Goal: Task Accomplishment & Management: Manage account settings

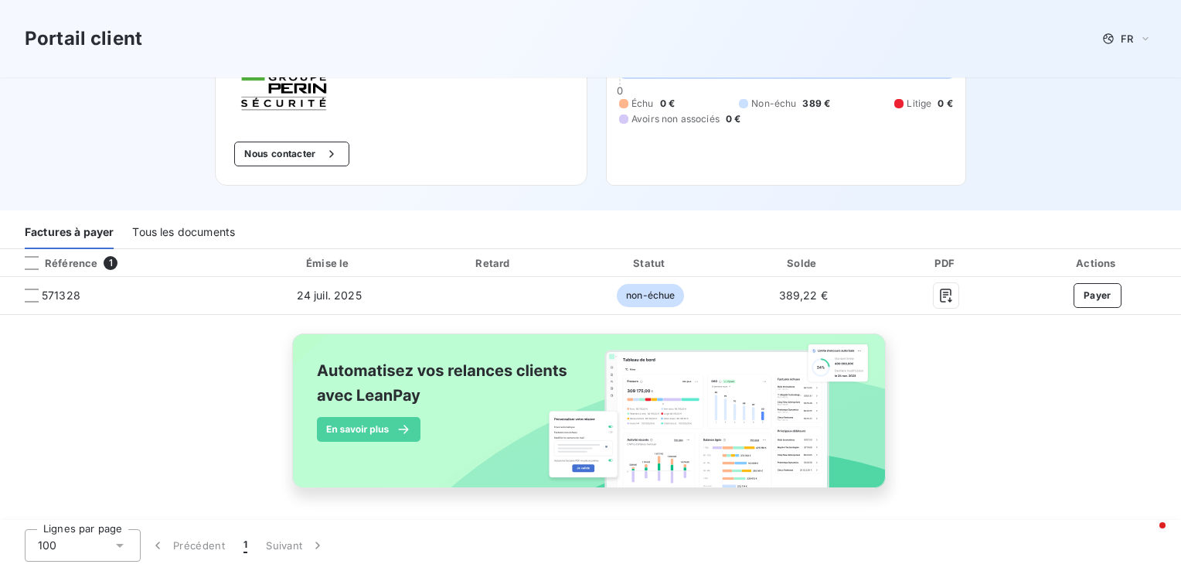
scroll to position [142, 0]
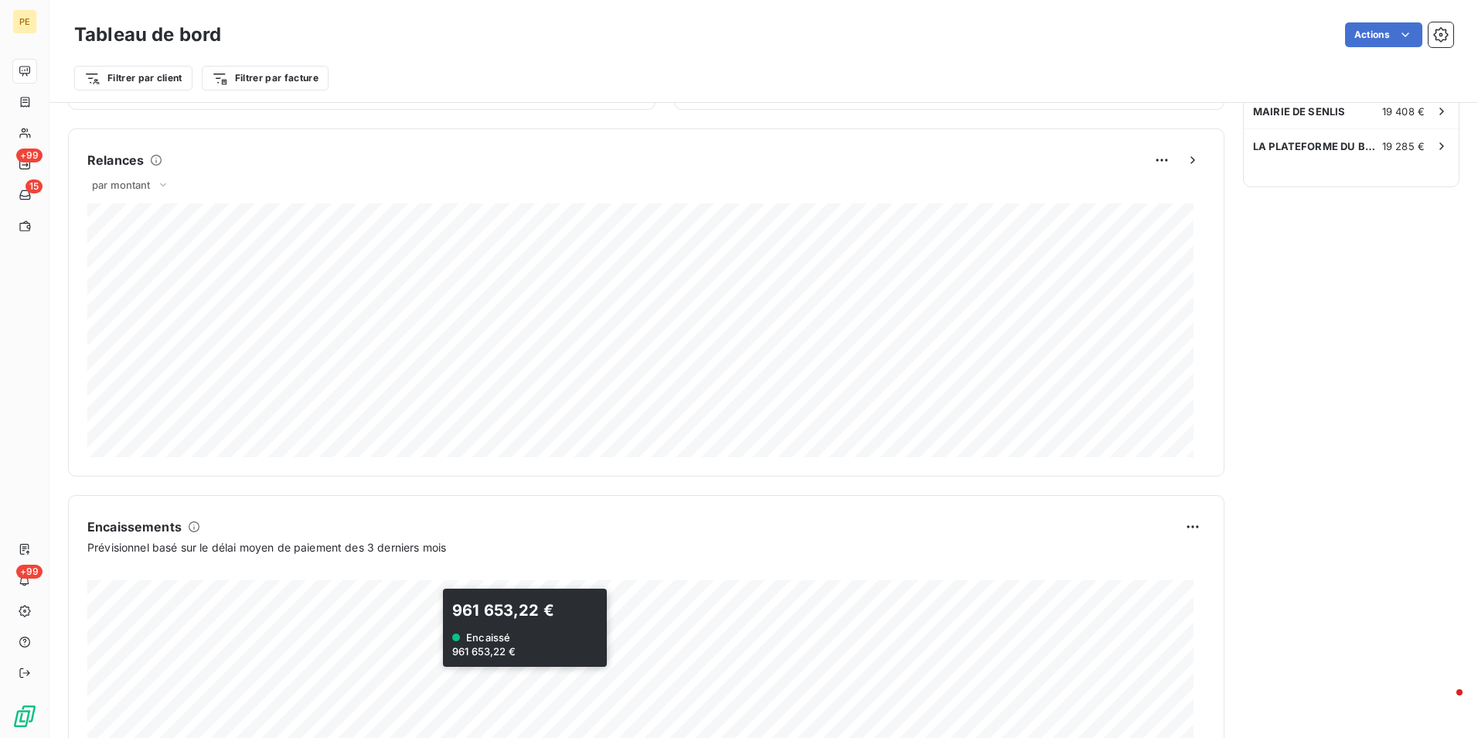
scroll to position [151, 0]
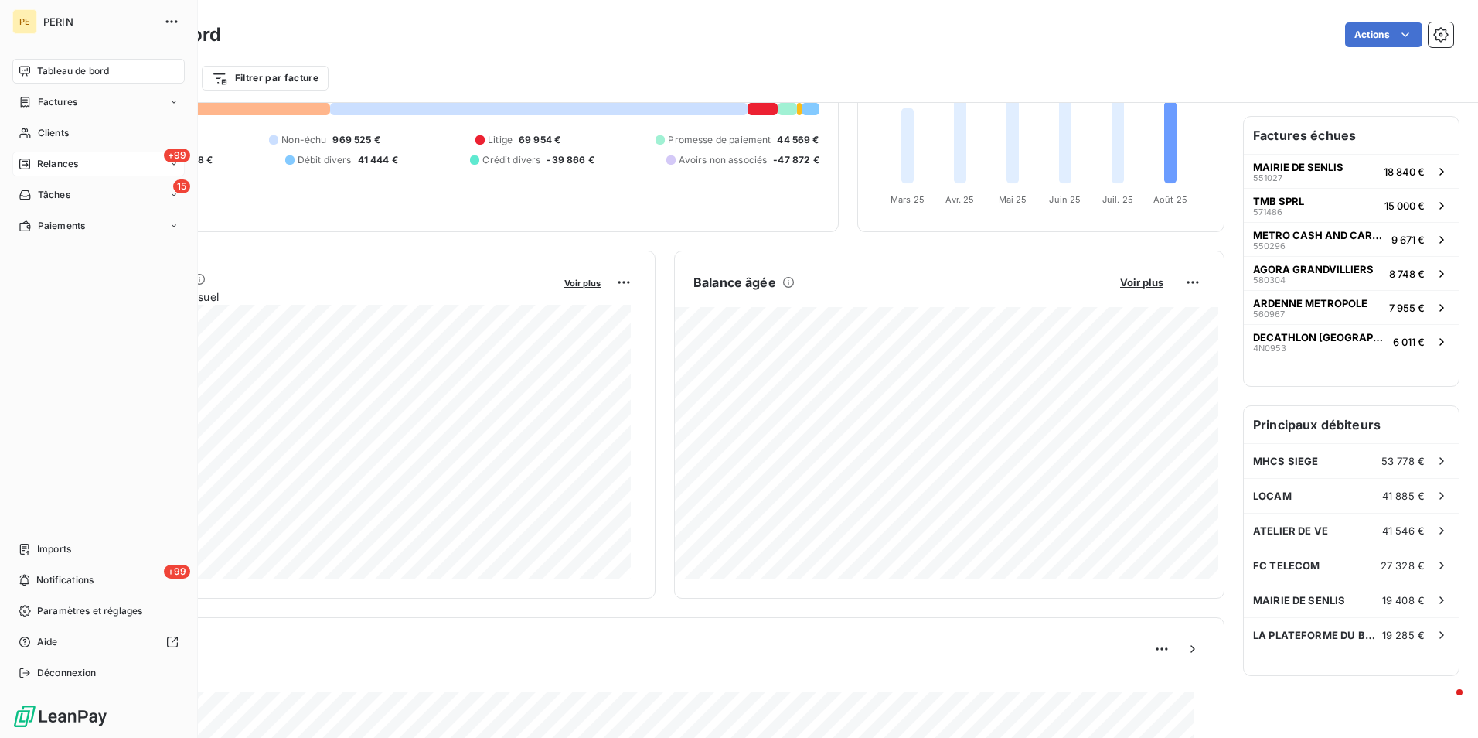
click at [60, 174] on div "+99 Relances" at bounding box center [98, 164] width 172 height 25
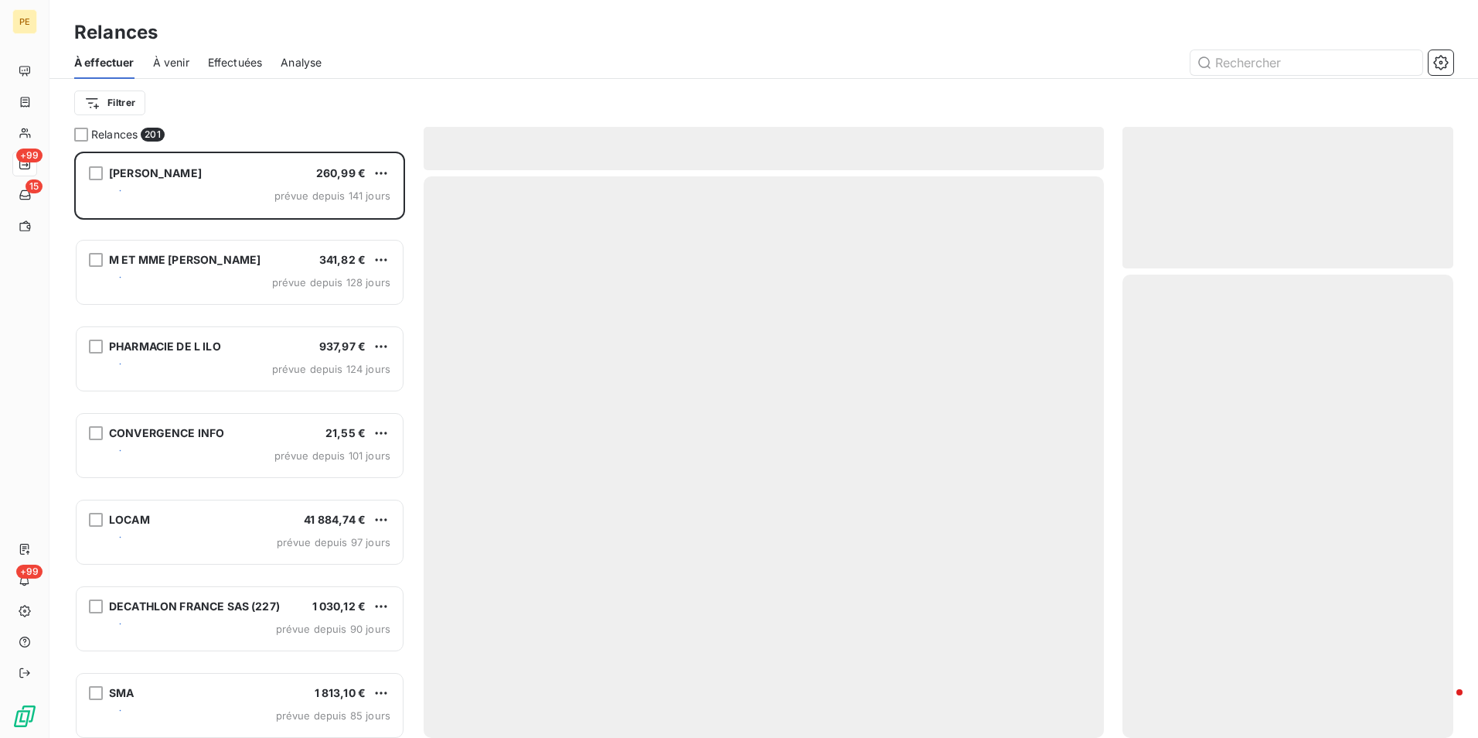
scroll to position [574, 319]
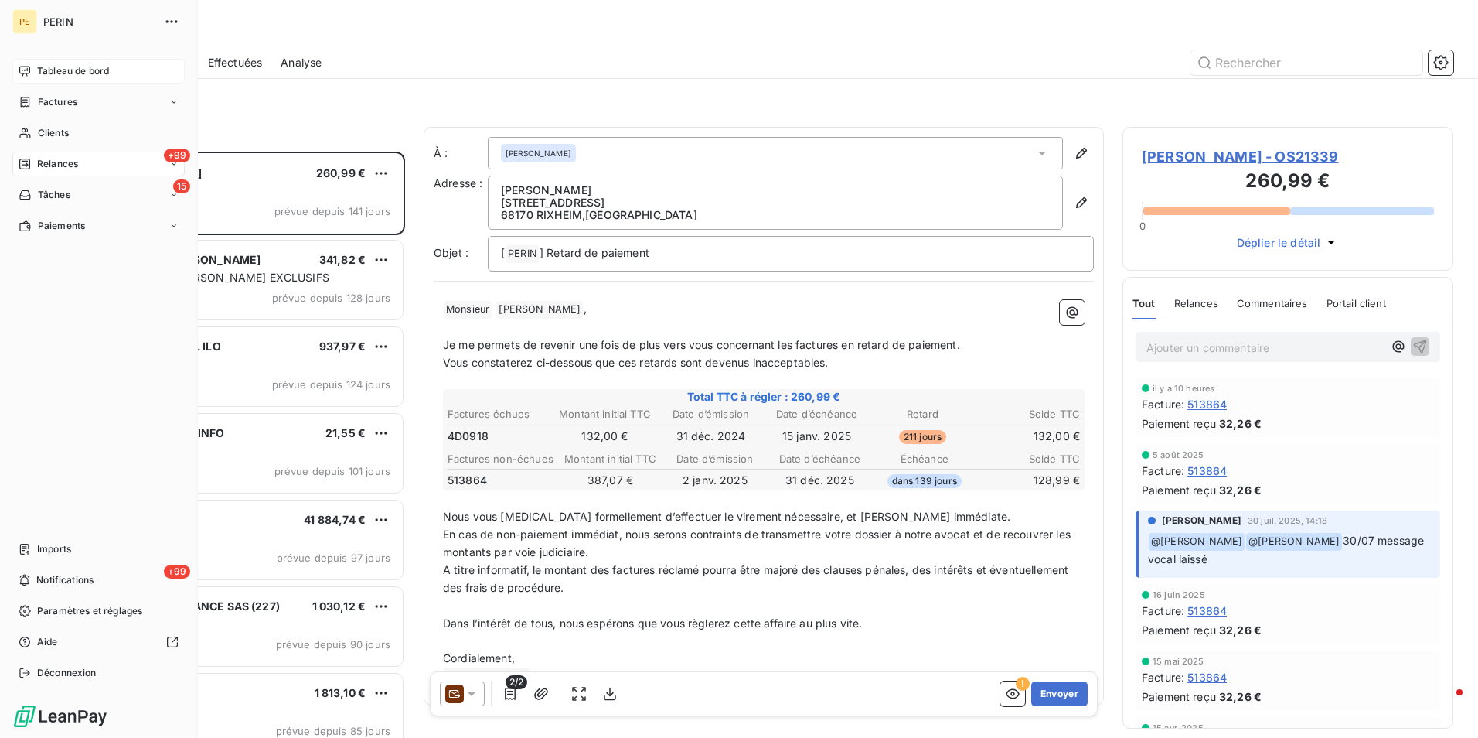
click at [61, 77] on span "Tableau de bord" at bounding box center [73, 71] width 72 height 14
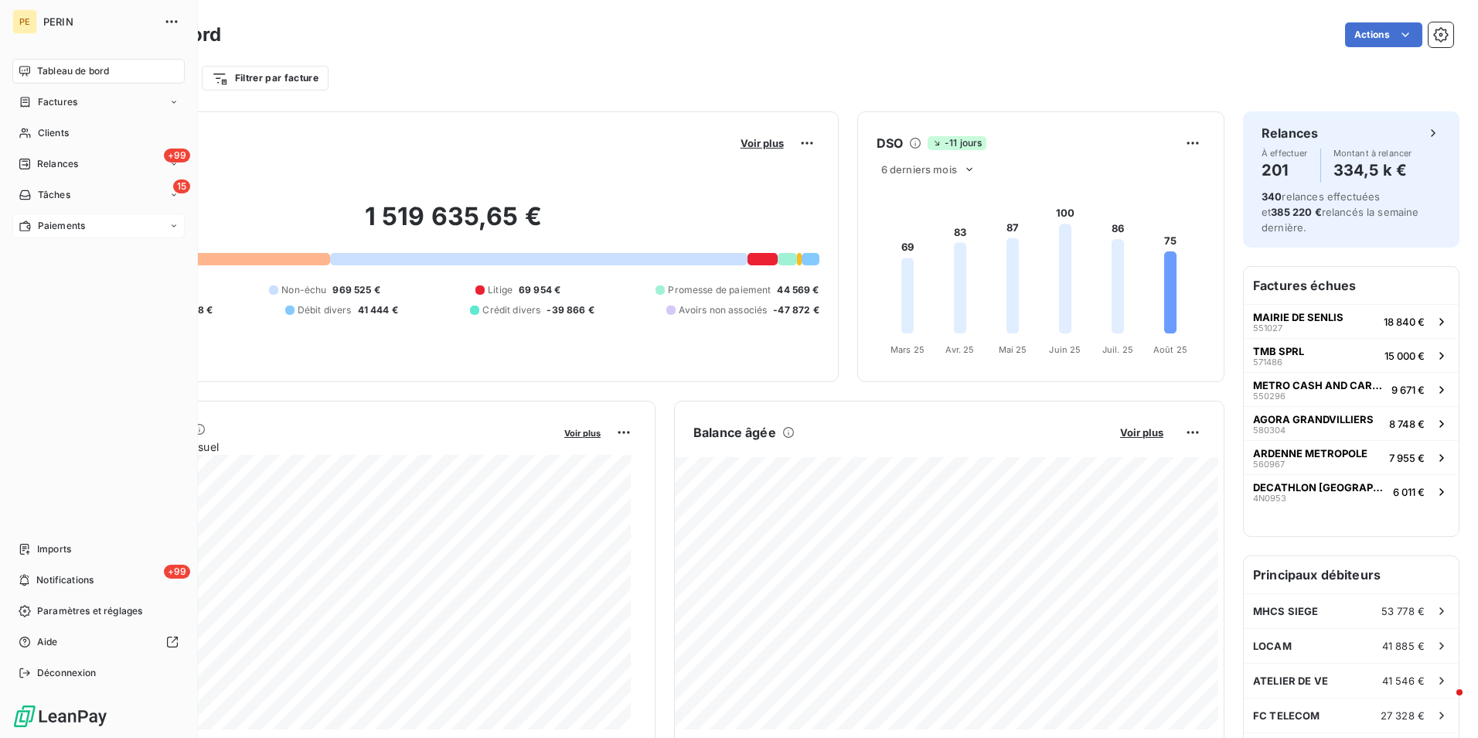
click at [77, 221] on span "Paiements" at bounding box center [61, 226] width 47 height 14
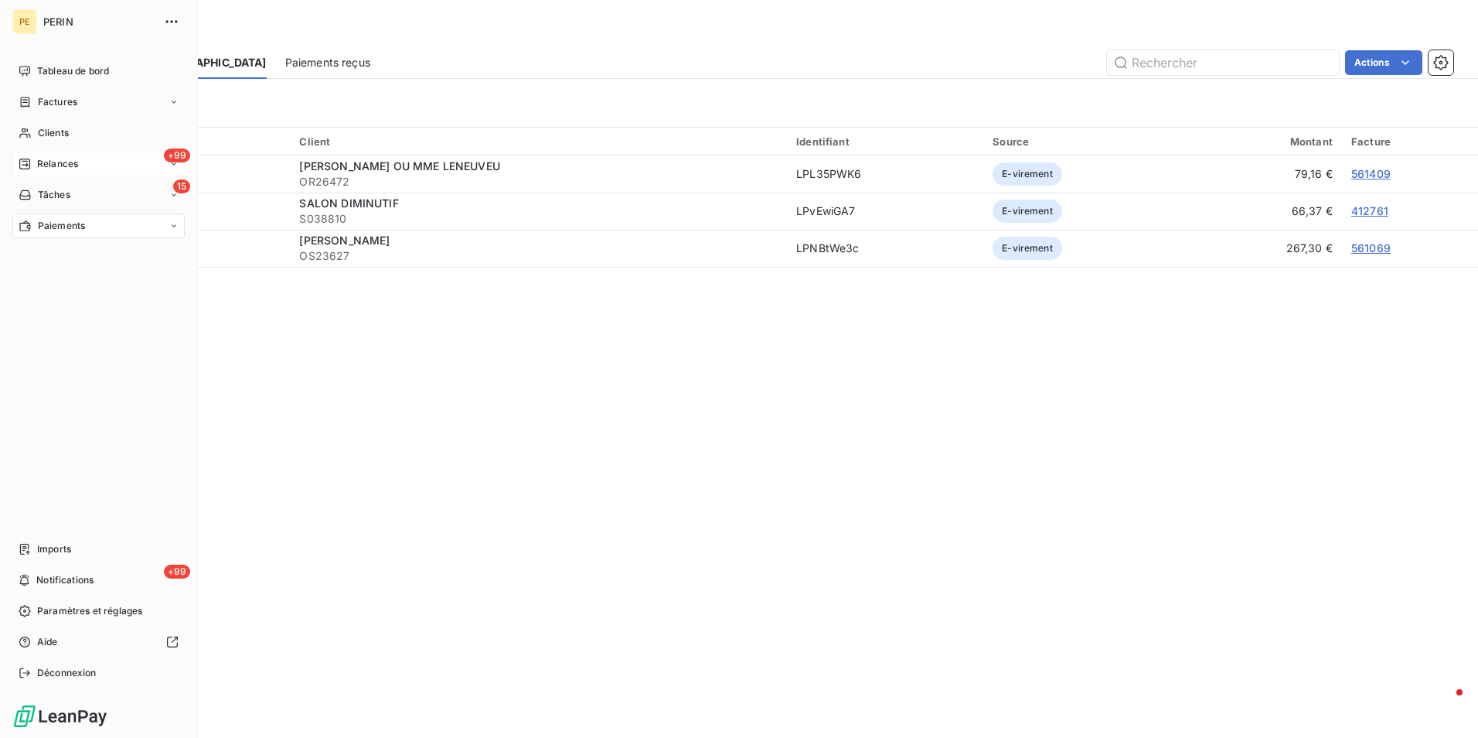
click at [45, 155] on div "+99 Relances" at bounding box center [98, 164] width 172 height 25
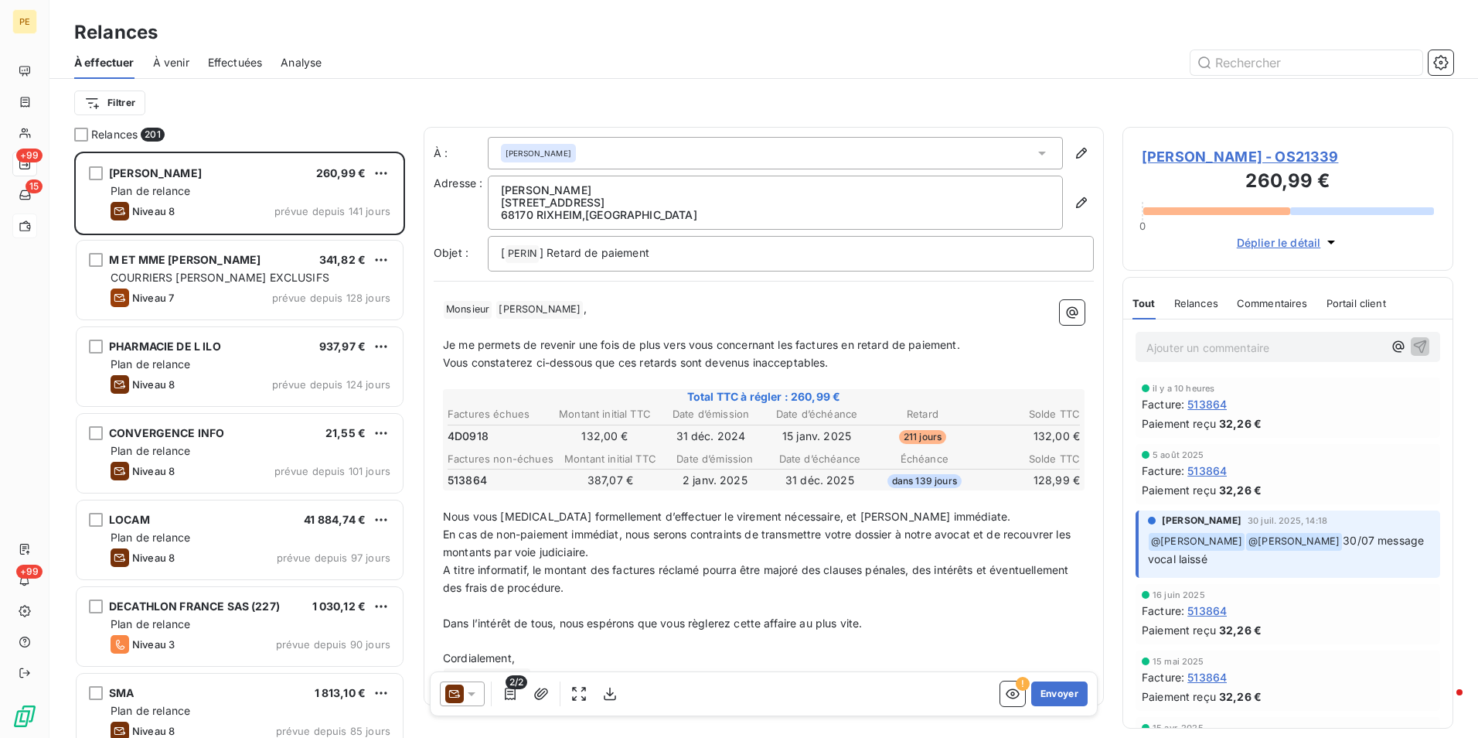
scroll to position [574, 319]
click at [246, 60] on span "Effectuées" at bounding box center [235, 62] width 55 height 15
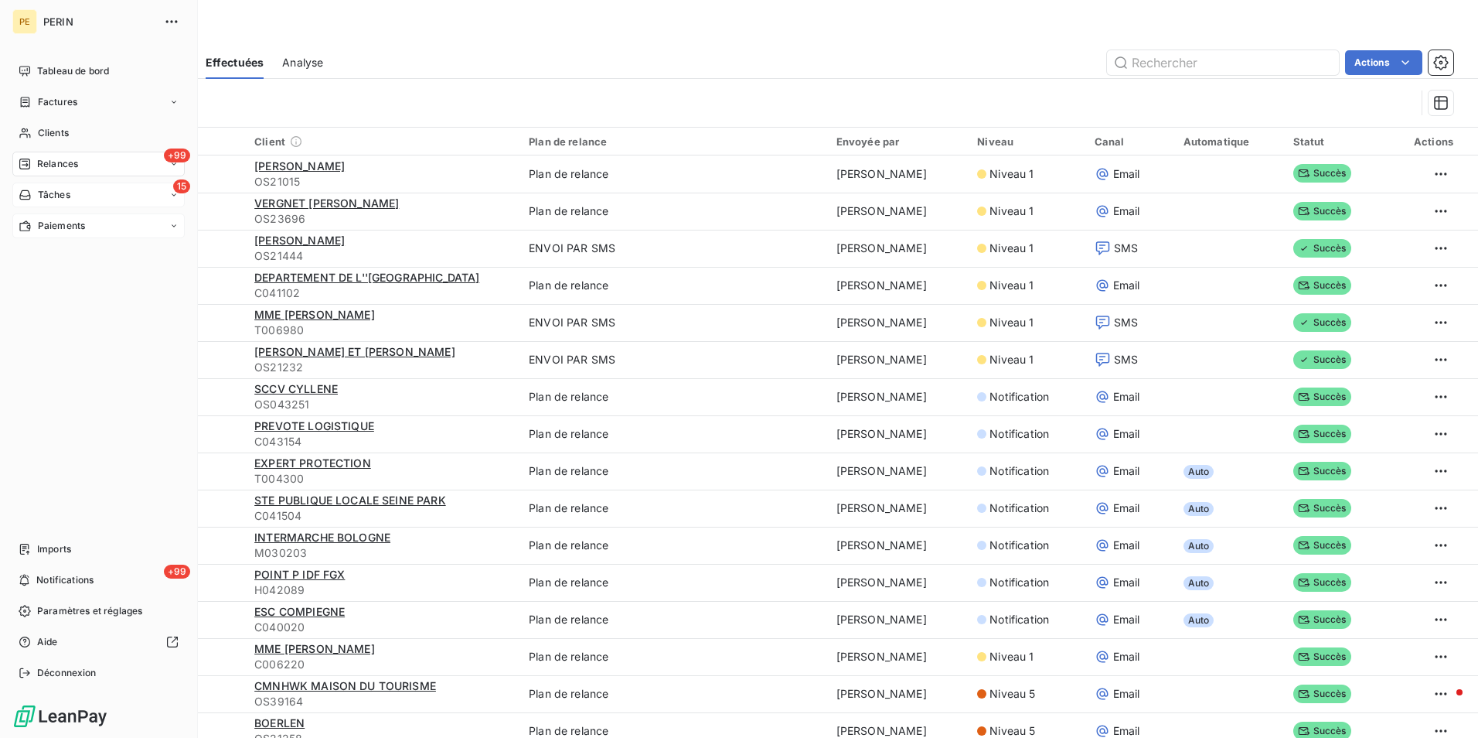
click at [44, 195] on span "Tâches" at bounding box center [54, 195] width 32 height 14
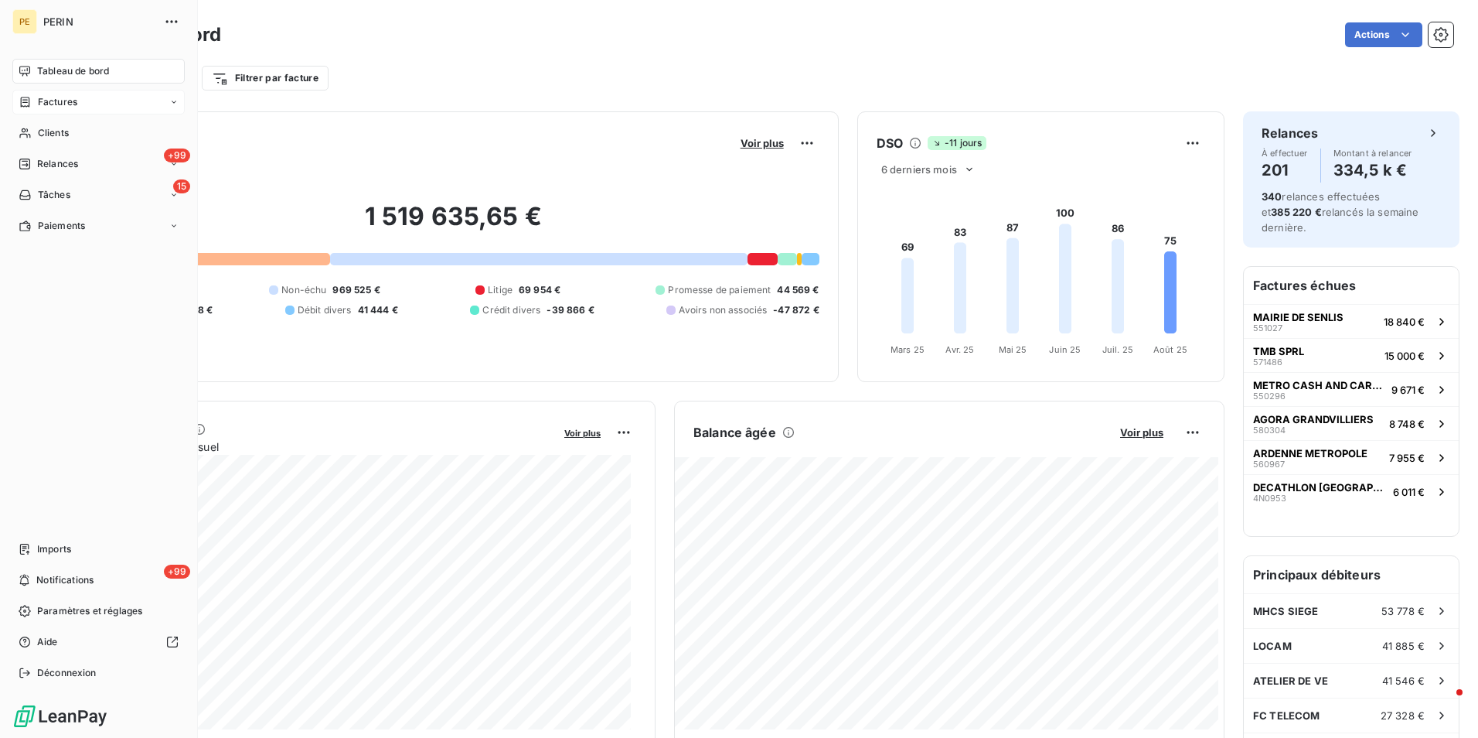
click at [64, 107] on span "Factures" at bounding box center [57, 102] width 39 height 14
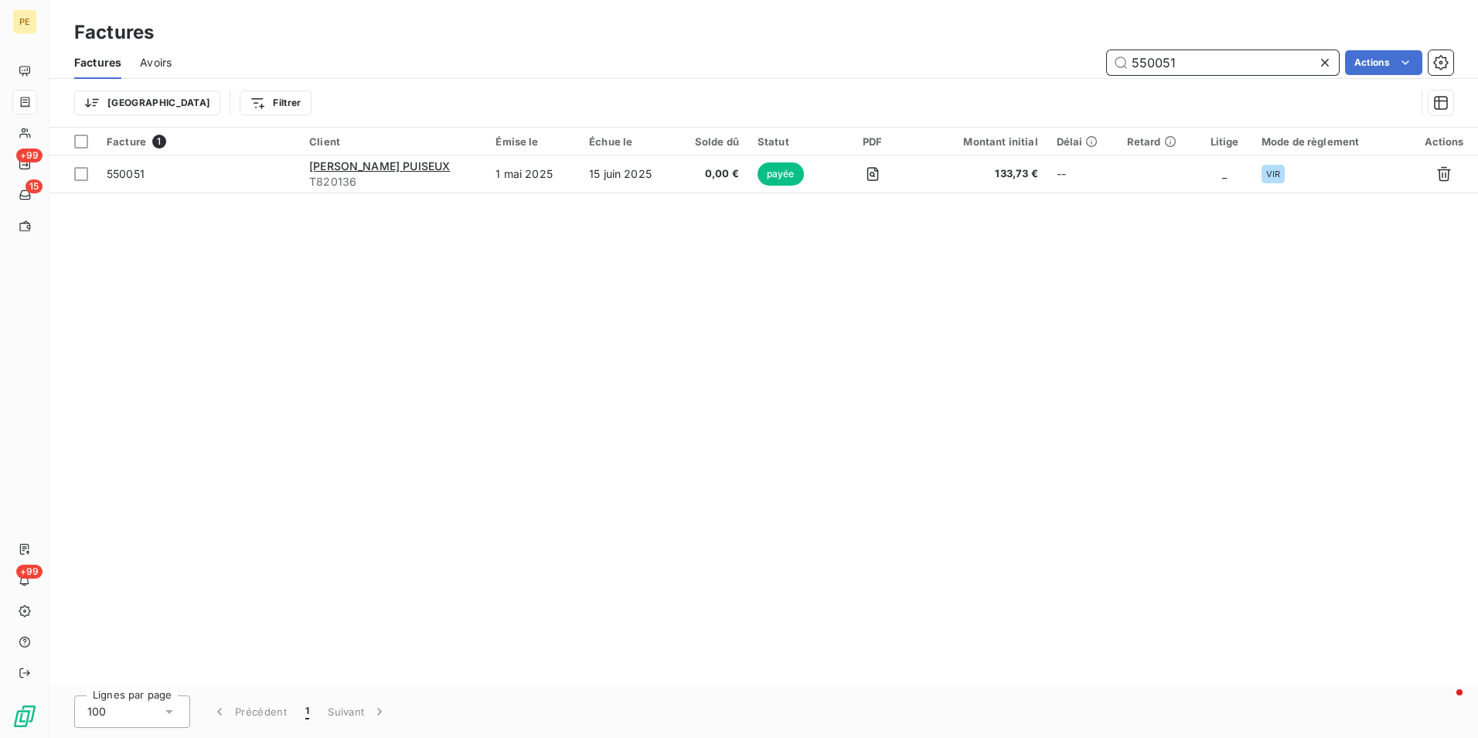
drag, startPoint x: 1205, startPoint y: 58, endPoint x: 1140, endPoint y: 64, distance: 64.5
click at [1140, 64] on input "550051" at bounding box center [1223, 62] width 232 height 25
type input "571458"
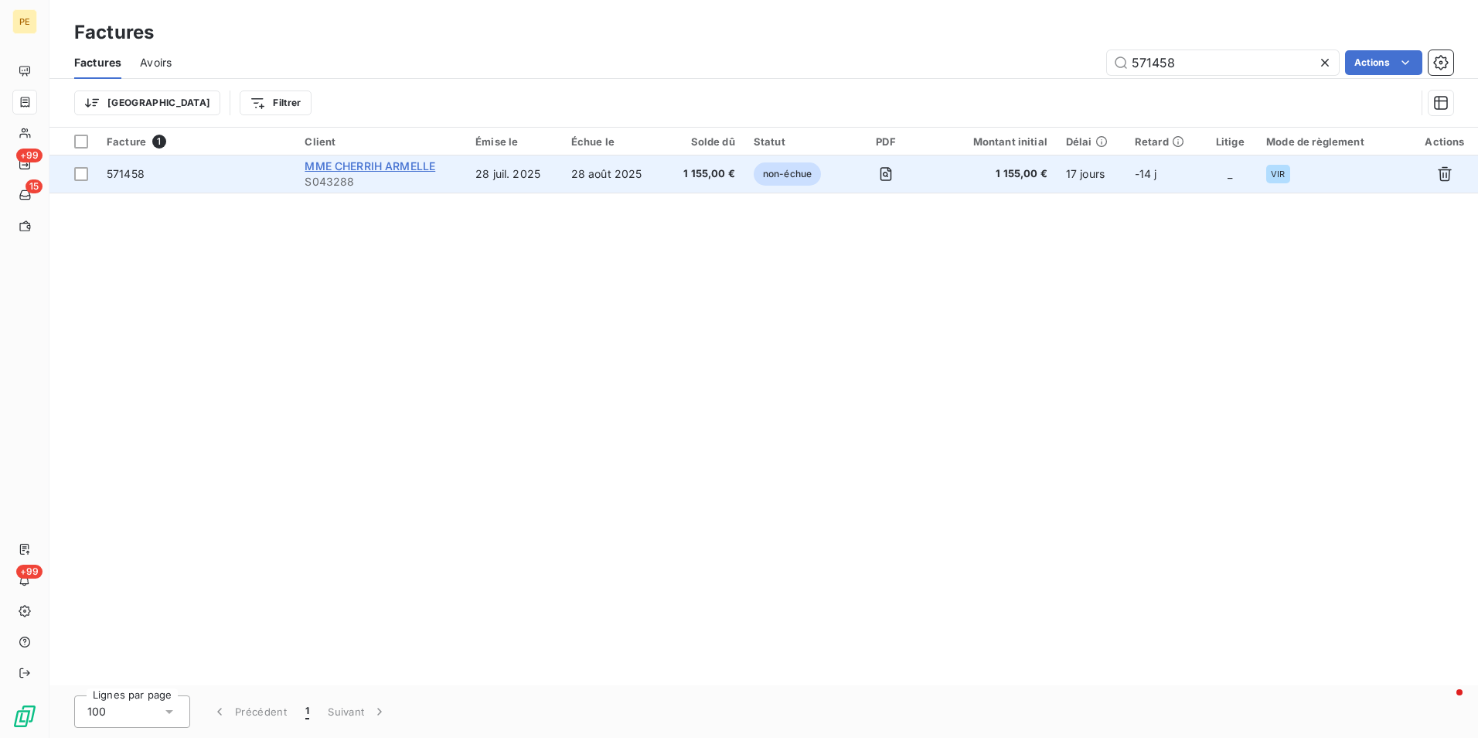
click at [387, 167] on span "MME CHERRIH ARMELLE" at bounding box center [370, 165] width 131 height 13
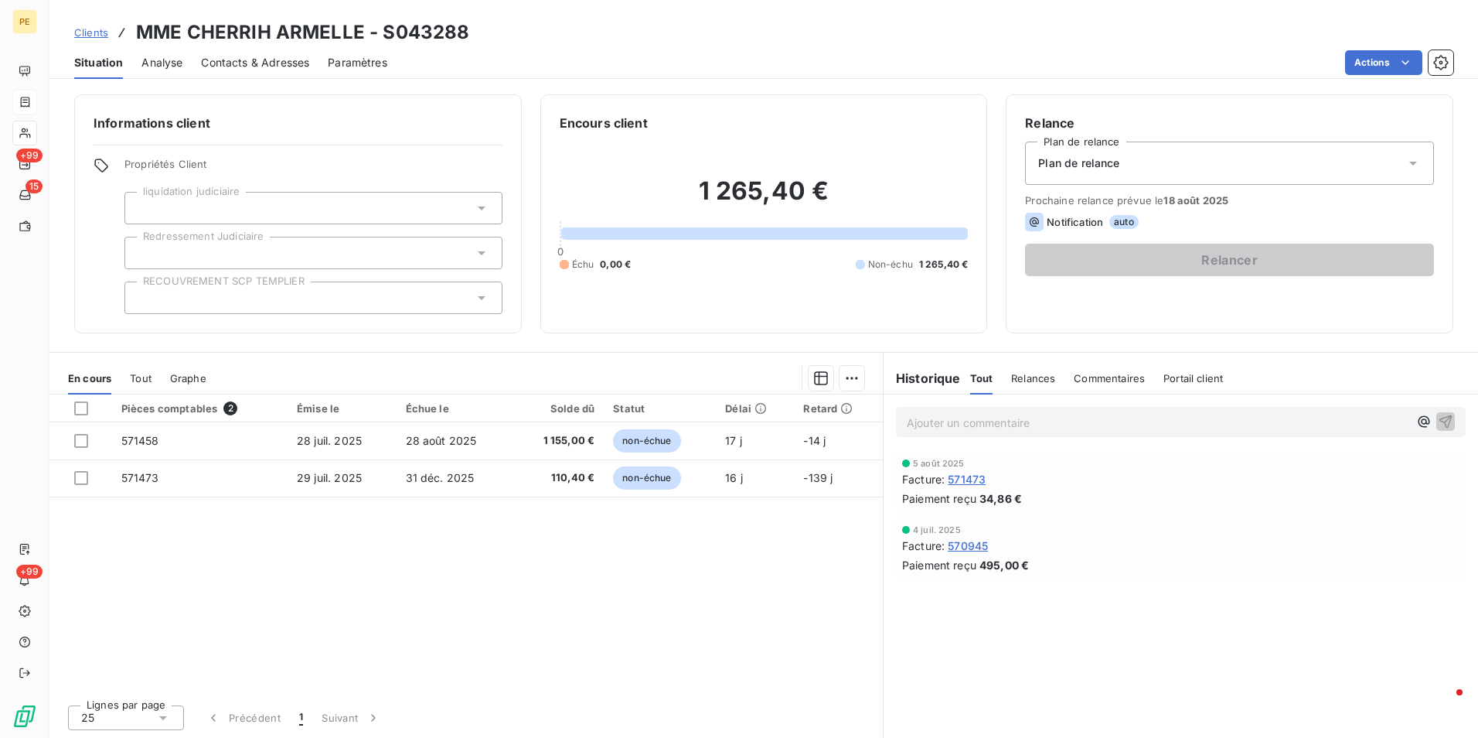
click at [247, 65] on span "Contacts & Adresses" at bounding box center [255, 62] width 108 height 15
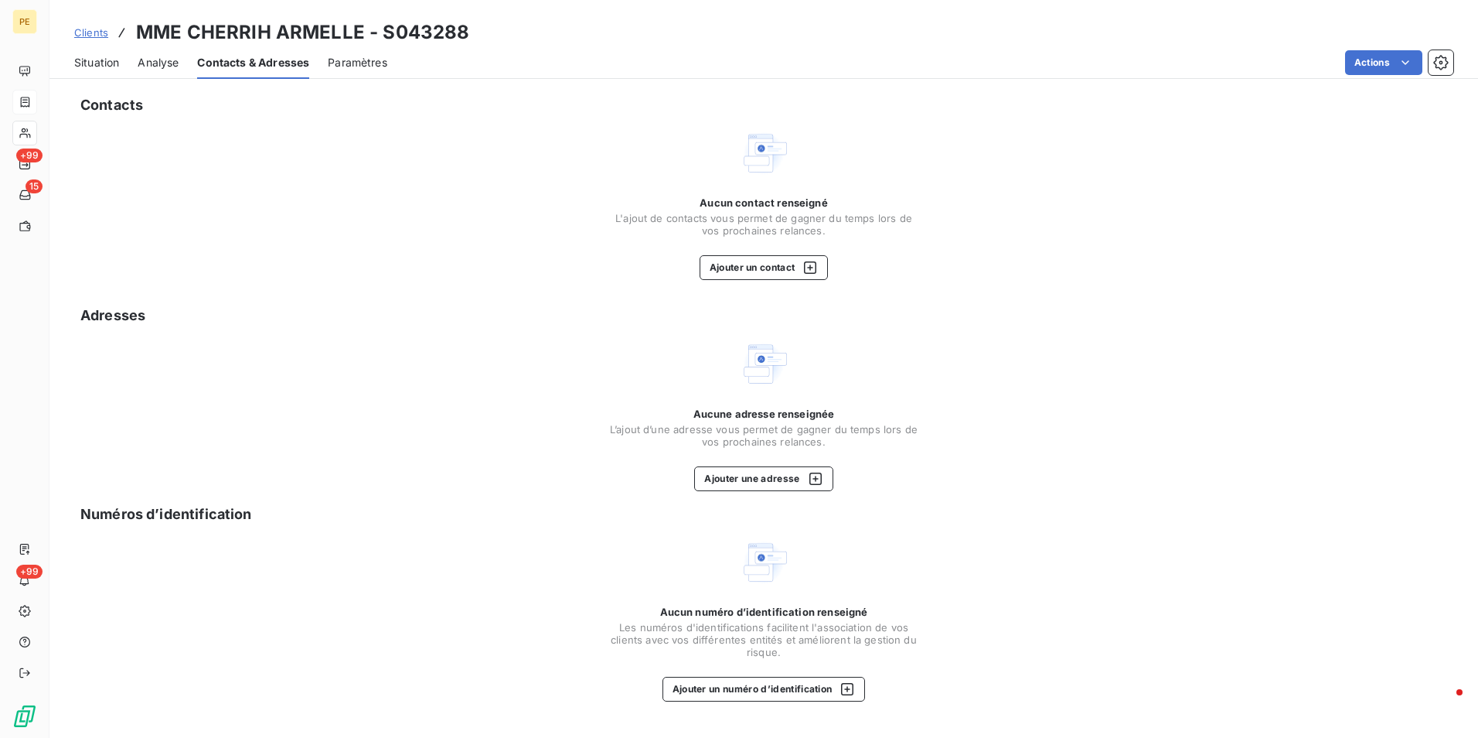
click at [162, 65] on span "Analyse" at bounding box center [158, 62] width 41 height 15
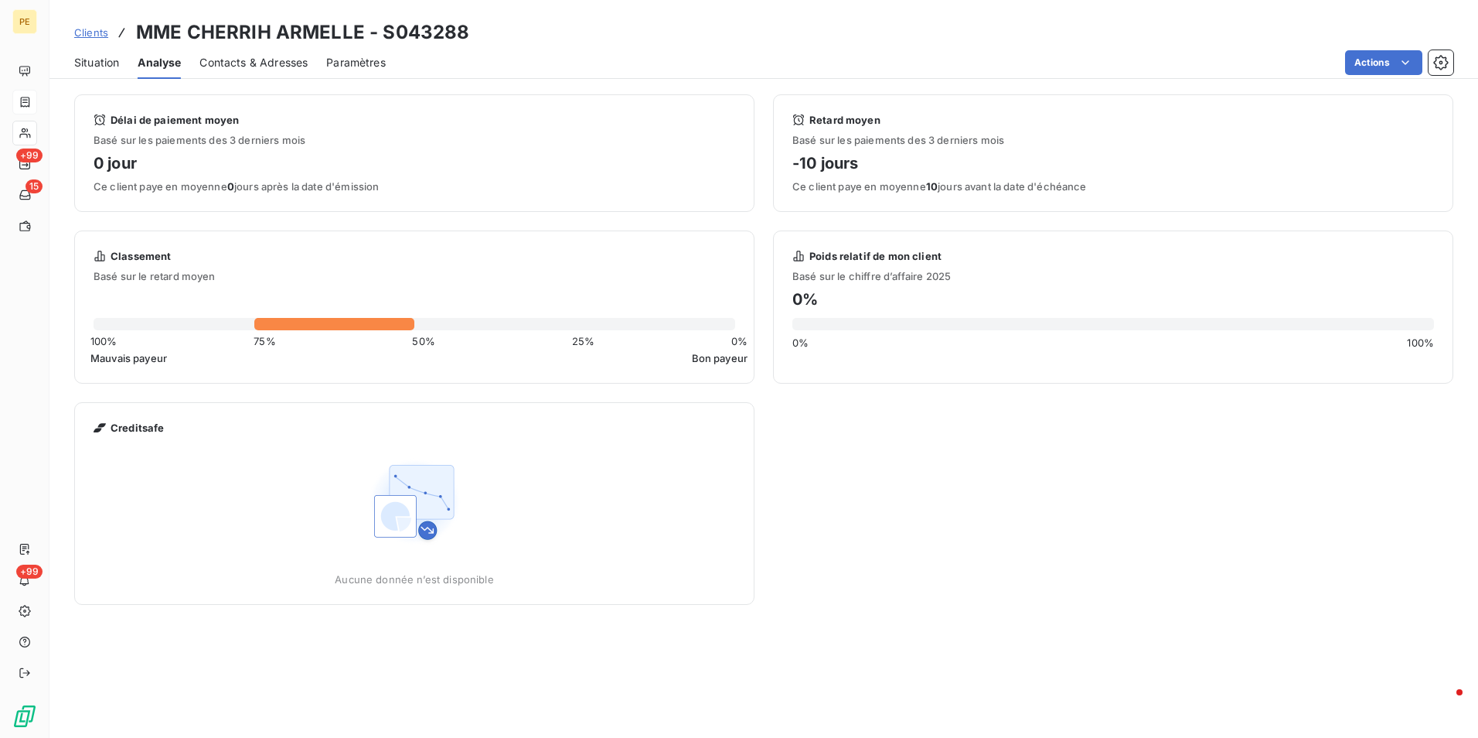
click at [77, 61] on span "Situation" at bounding box center [96, 62] width 45 height 15
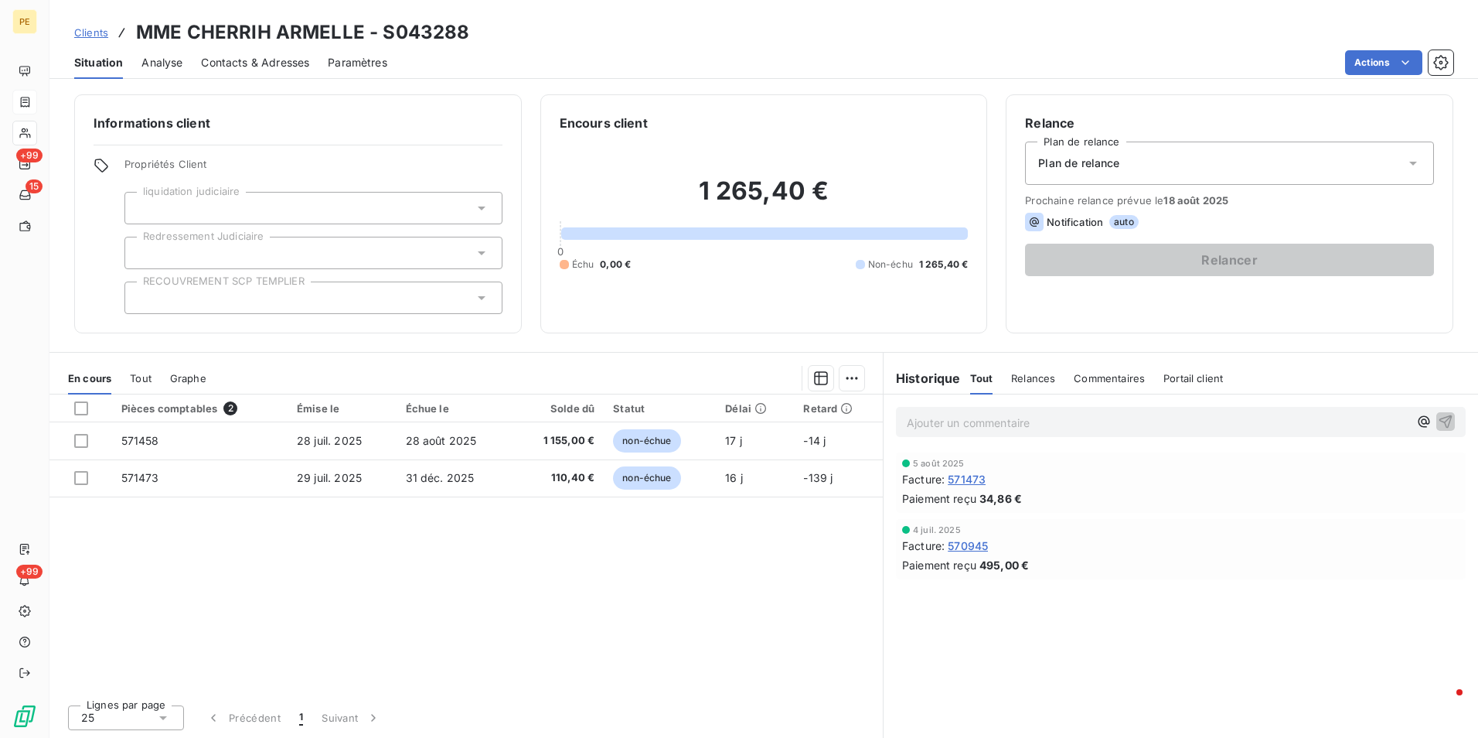
click at [1046, 379] on span "Relances" at bounding box center [1033, 378] width 44 height 12
click at [295, 56] on span "Contacts & Adresses" at bounding box center [255, 62] width 108 height 15
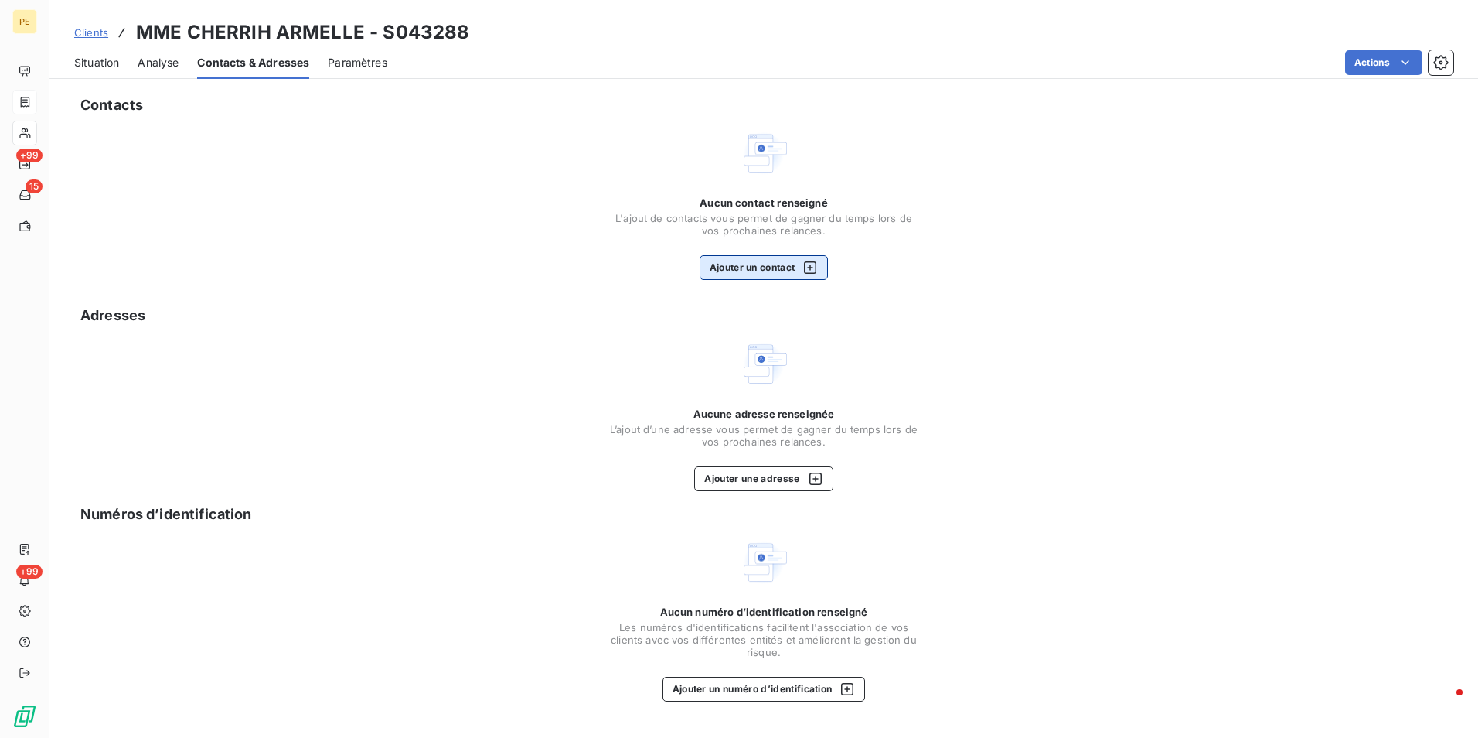
click at [816, 267] on icon "button" at bounding box center [809, 267] width 15 height 15
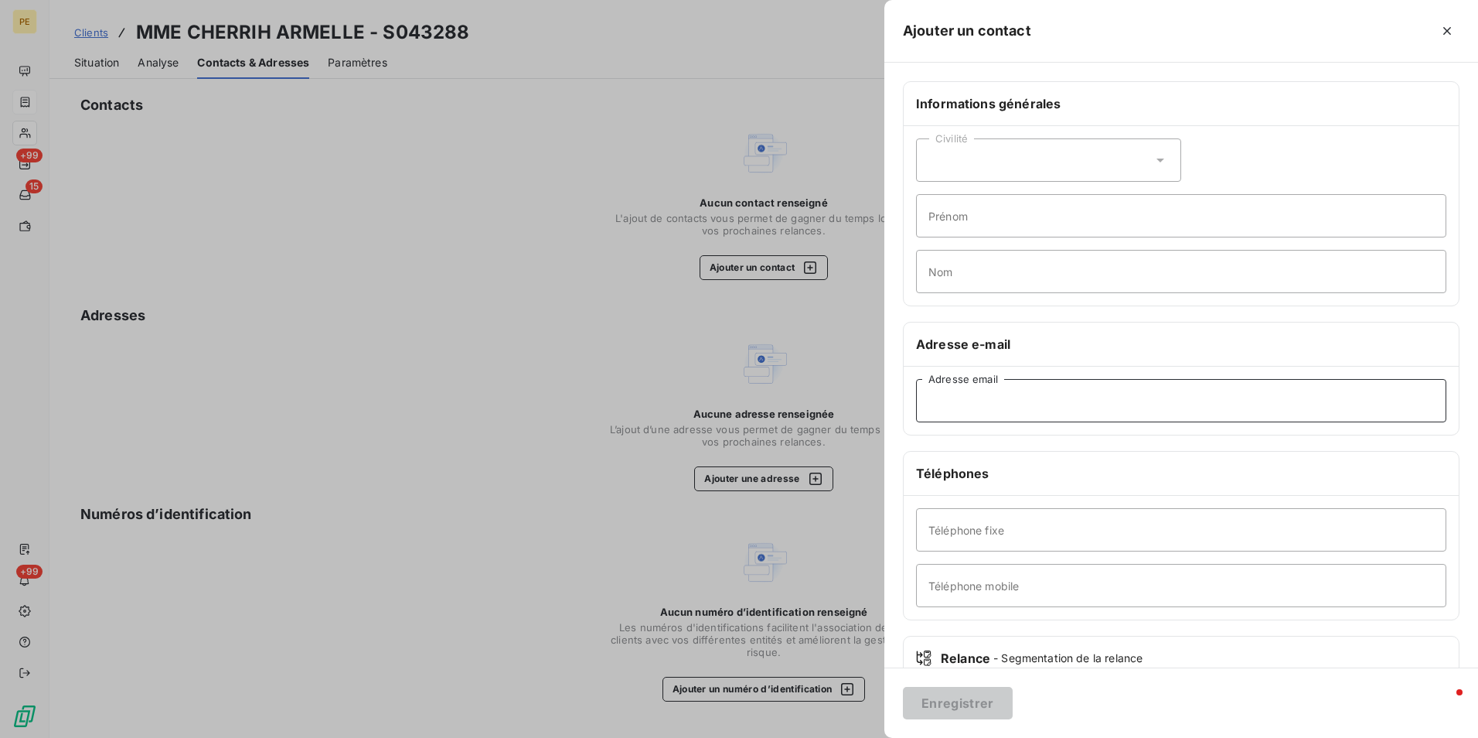
click at [983, 390] on input "Adresse email" at bounding box center [1181, 400] width 530 height 43
paste input "cherrih.armelle@wanadoo.fr"
type input "cherrih.armelle@wanadoo.fr"
click at [970, 172] on div "Civilité" at bounding box center [1048, 159] width 265 height 43
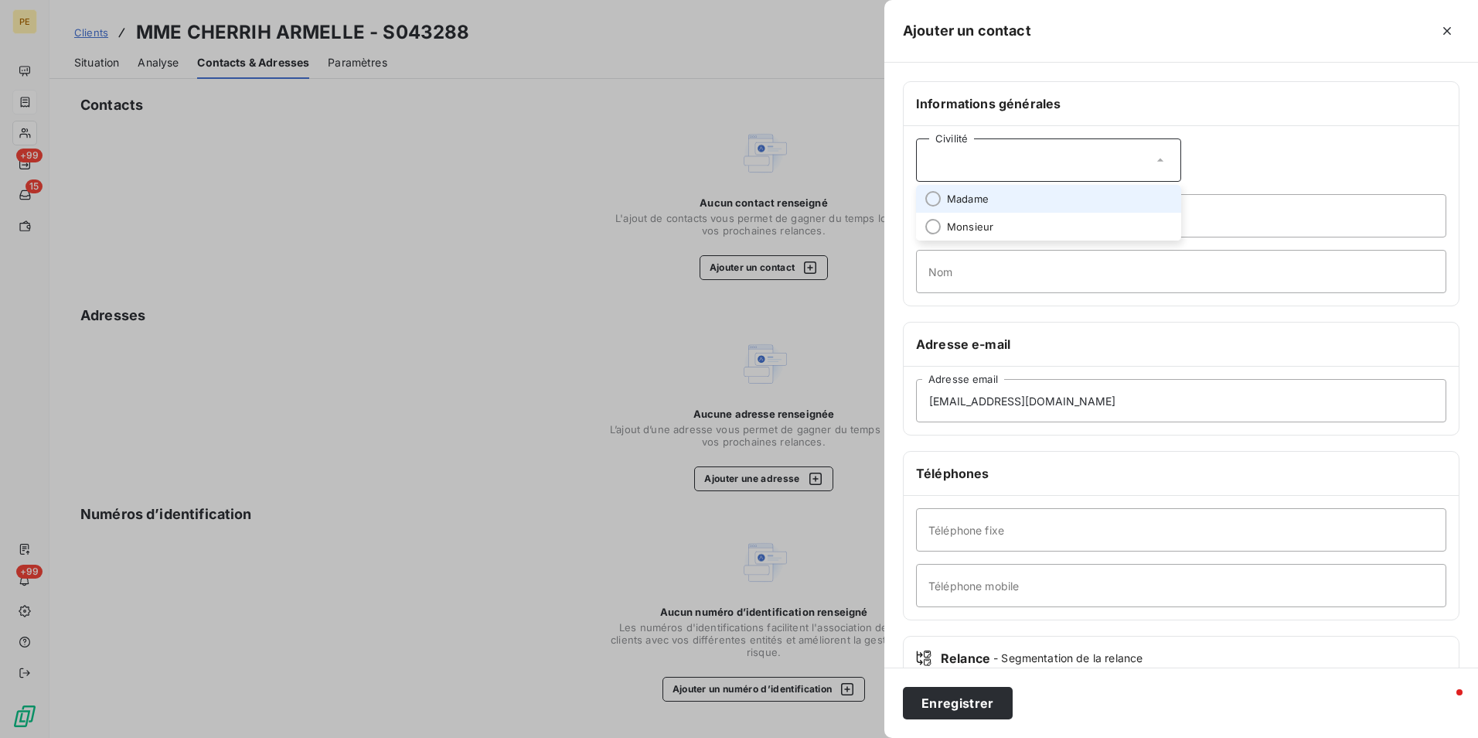
click at [959, 202] on span "Madame" at bounding box center [968, 199] width 42 height 15
click at [962, 216] on input "Prénom" at bounding box center [1181, 215] width 530 height 43
type input "Armelle"
click at [1099, 277] on input "Nom" at bounding box center [1181, 271] width 530 height 43
type input "CHERRIH"
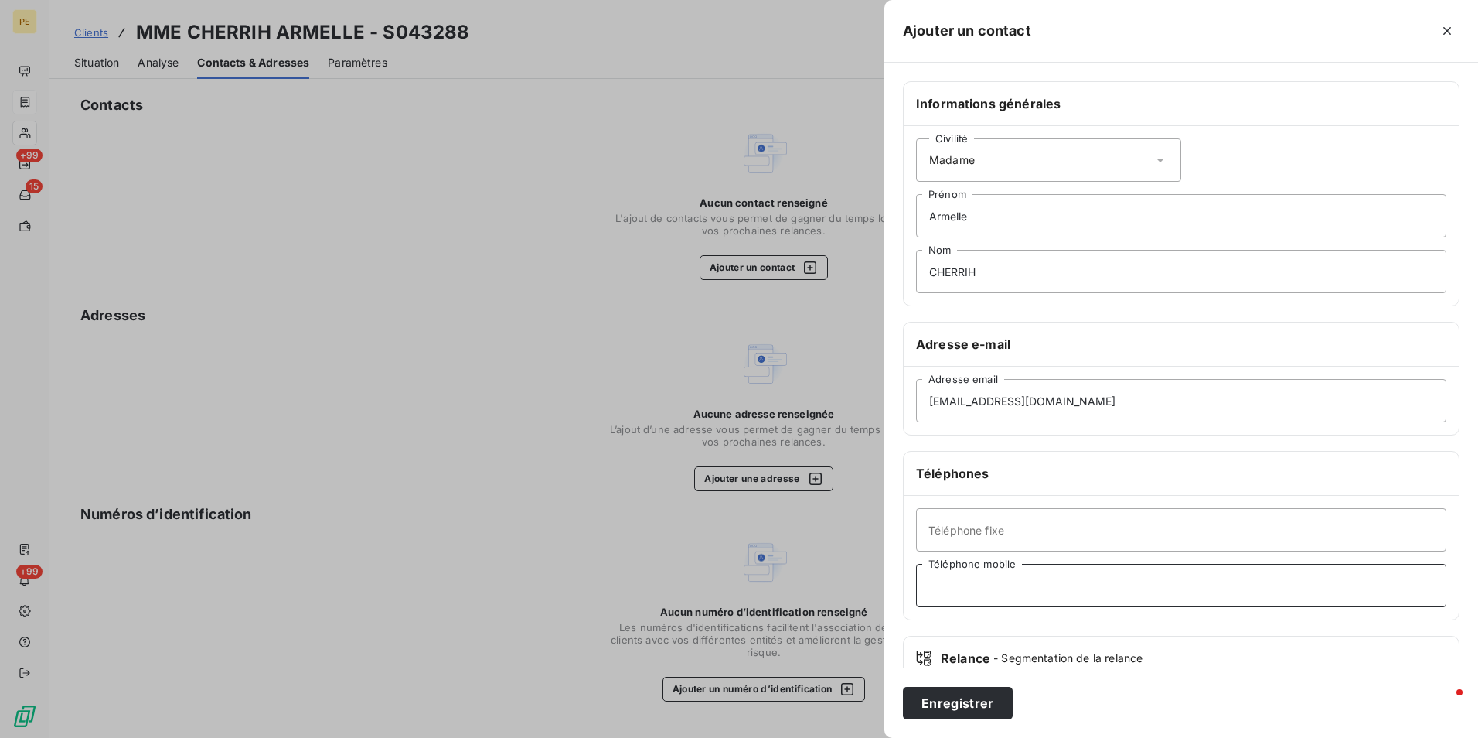
drag, startPoint x: 1008, startPoint y: 598, endPoint x: 997, endPoint y: 605, distance: 12.5
click at [1008, 598] on input "Téléphone mobile" at bounding box center [1181, 585] width 530 height 43
paste input "0686800440"
type input "0686800440"
click at [958, 704] on button "Enregistrer" at bounding box center [958, 703] width 110 height 32
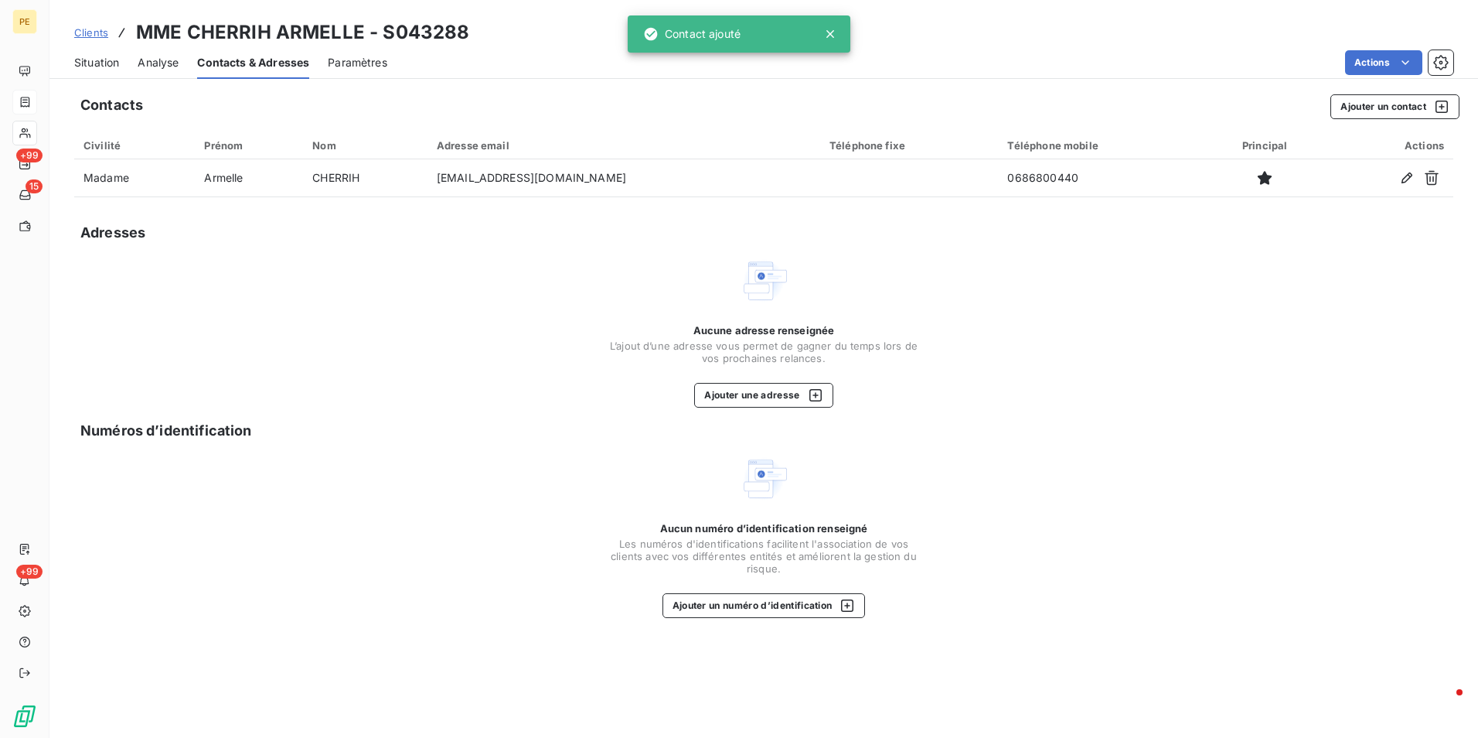
click at [111, 58] on span "Situation" at bounding box center [96, 62] width 45 height 15
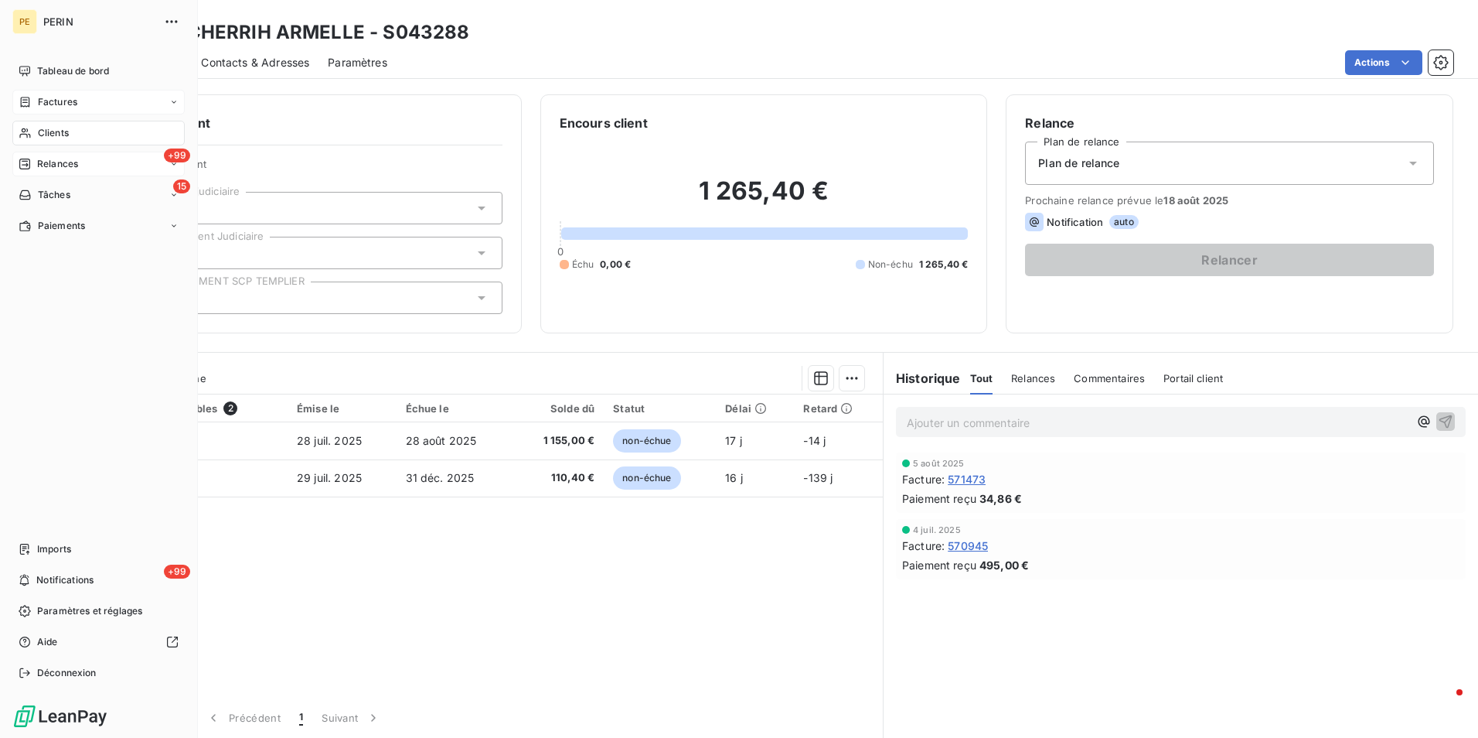
click at [62, 162] on span "Relances" at bounding box center [57, 164] width 41 height 14
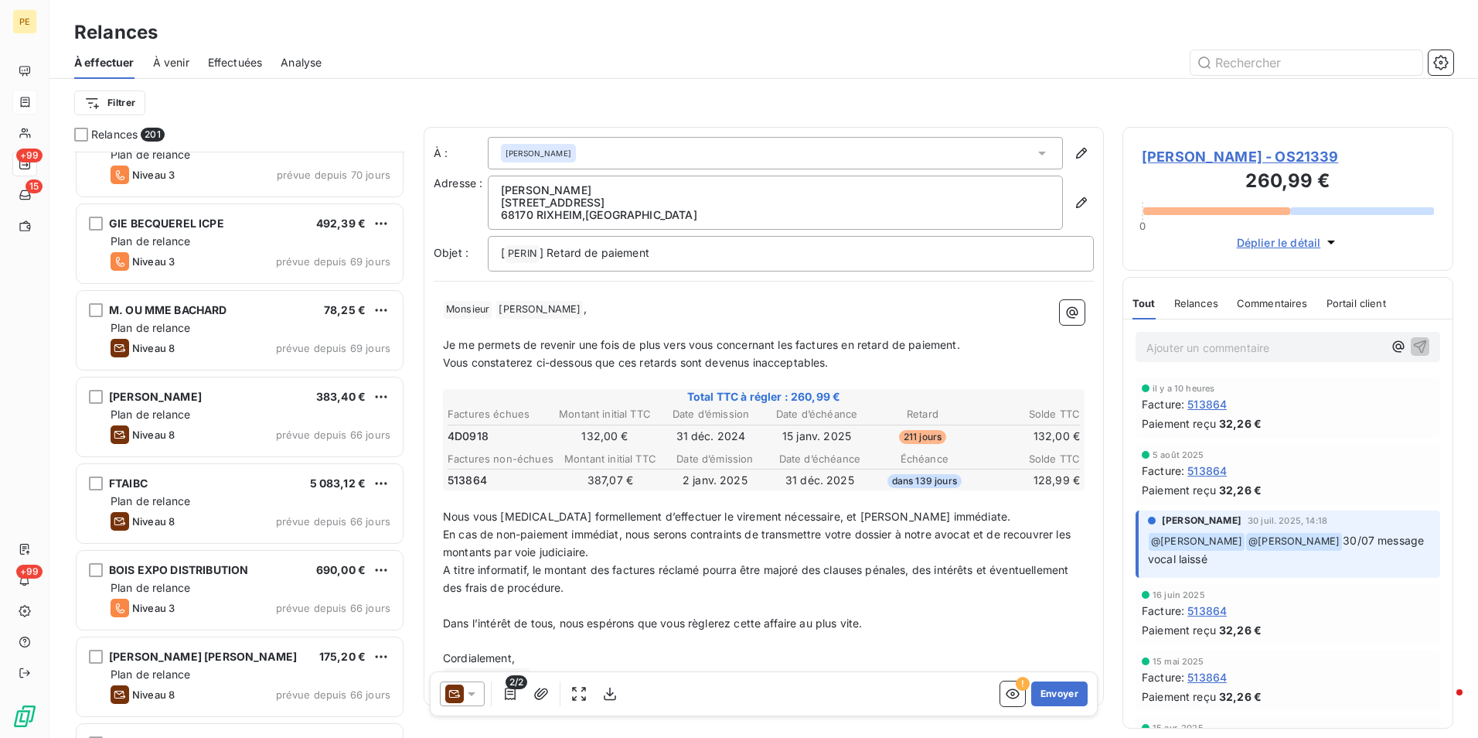
scroll to position [1511, 0]
